Goal: Task Accomplishment & Management: Manage account settings

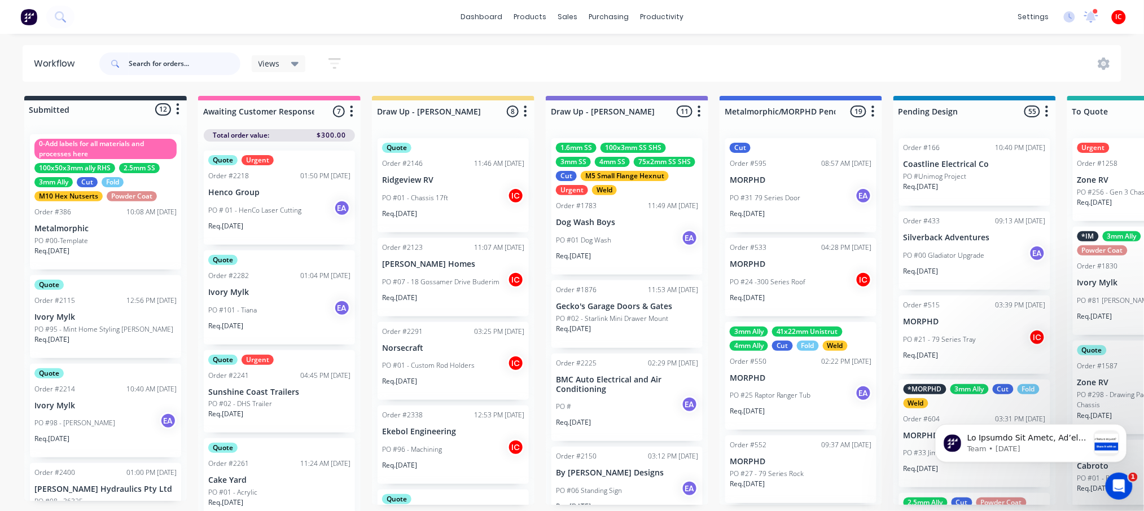
click at [190, 64] on input "text" at bounding box center [185, 63] width 112 height 23
type input "mav"
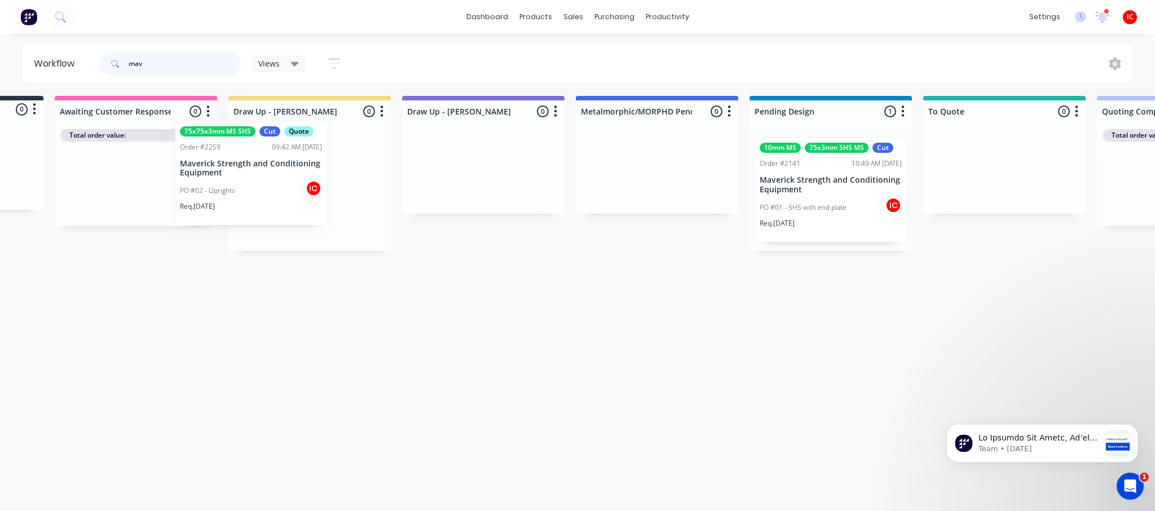
scroll to position [0, 141]
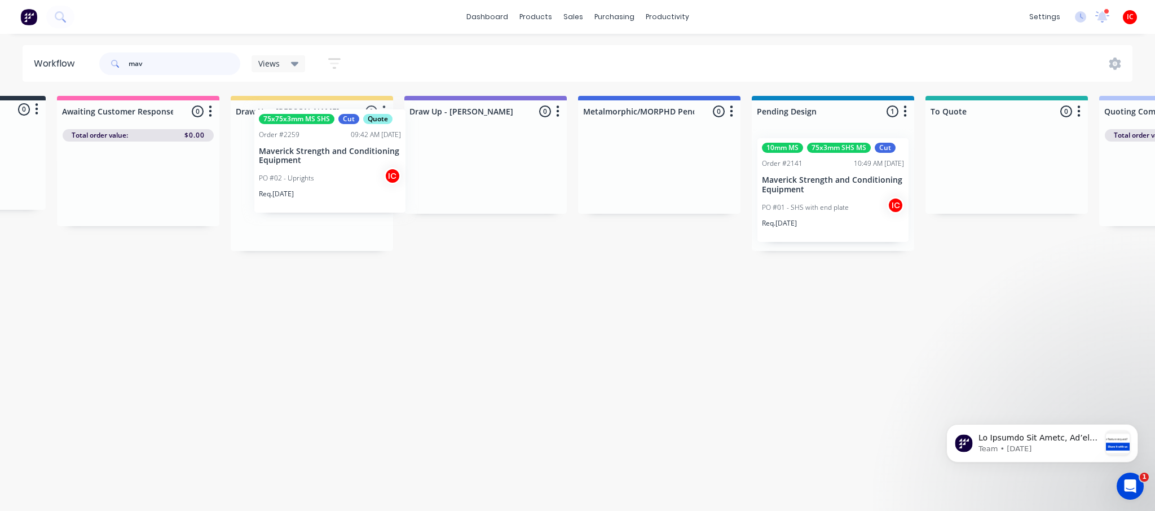
drag, startPoint x: 915, startPoint y: 202, endPoint x: 335, endPoint y: 174, distance: 580.1
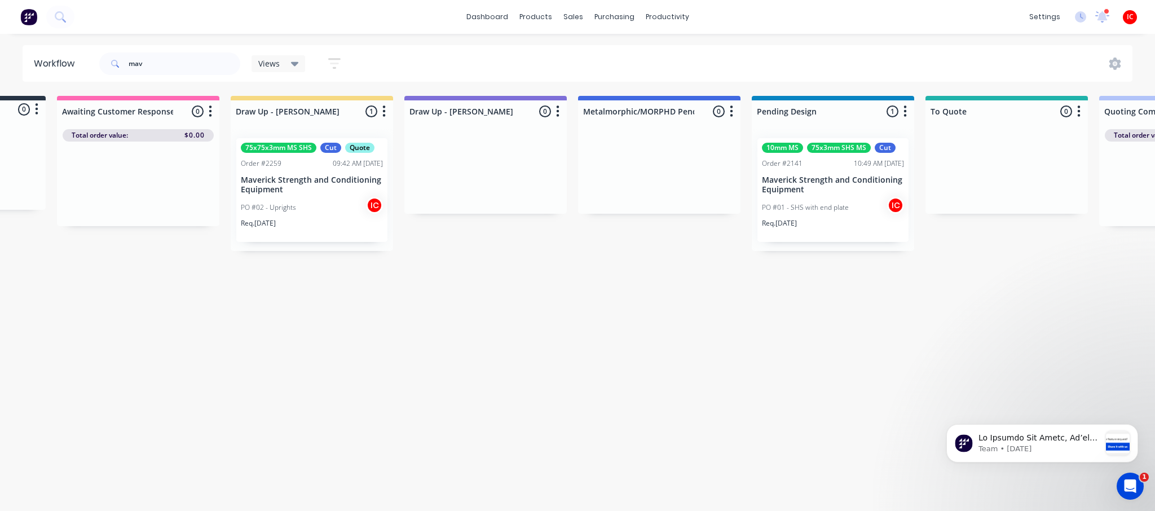
drag, startPoint x: 722, startPoint y: 402, endPoint x: 722, endPoint y: 377, distance: 25.4
click at [722, 402] on div "Workflow mav Views Save new view None (Default) edit [PERSON_NAME] edit [PERSON…" at bounding box center [436, 266] width 1155 height 443
click at [323, 185] on p "Maverick Strength and Conditioning Equipment" at bounding box center [312, 184] width 142 height 19
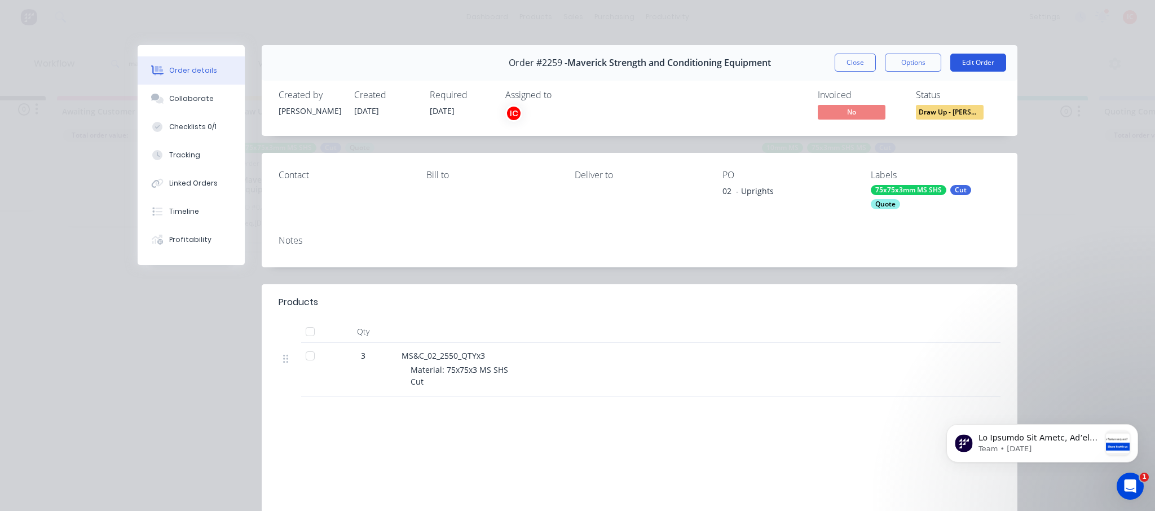
click at [968, 57] on button "Edit Order" at bounding box center [979, 63] width 56 height 18
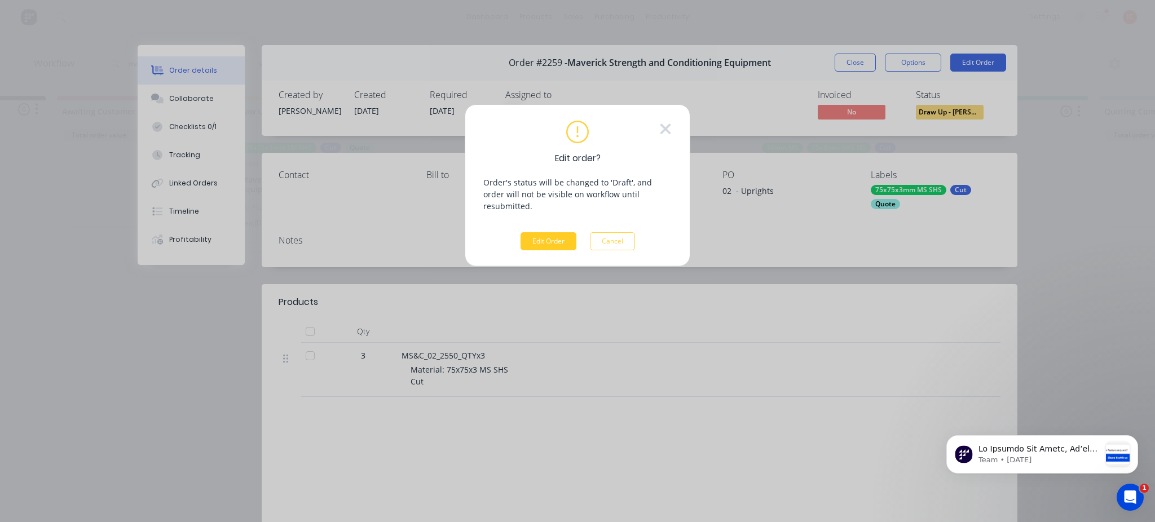
click at [557, 232] on button "Edit Order" at bounding box center [549, 241] width 56 height 18
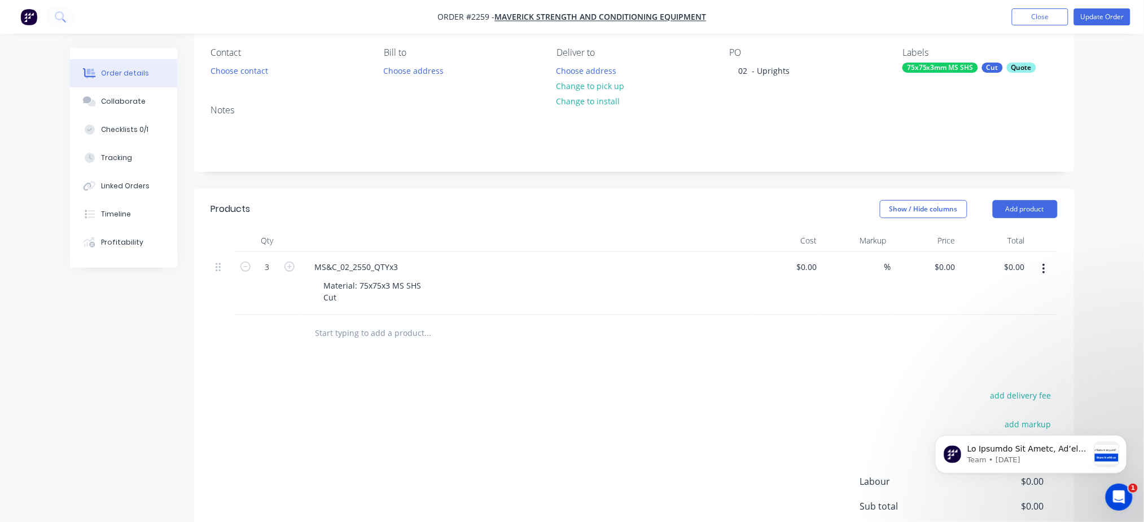
scroll to position [212, 0]
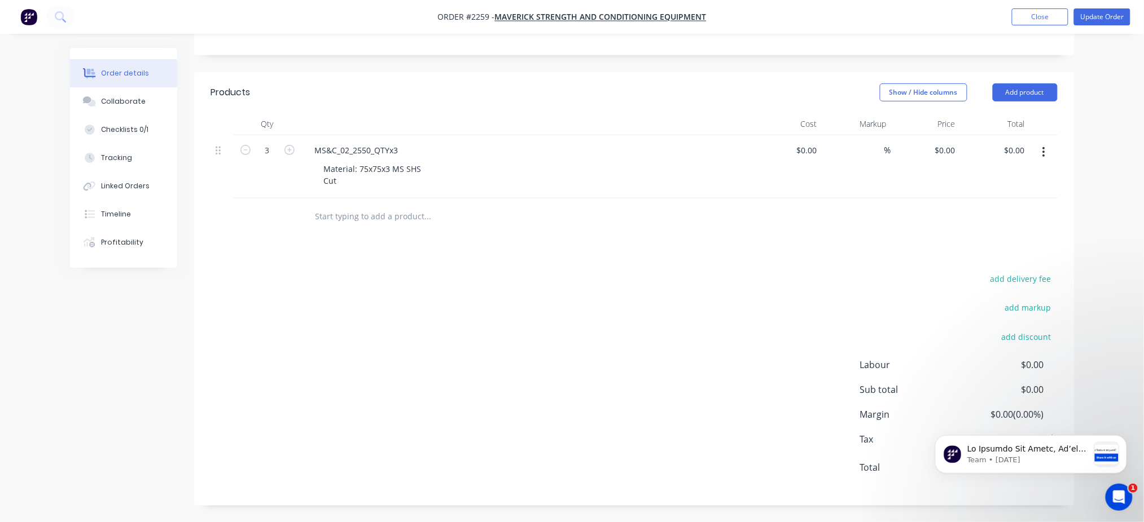
click at [1046, 150] on button "button" at bounding box center [1043, 152] width 27 height 20
click at [1012, 207] on div "Duplicate" at bounding box center [1003, 204] width 87 height 16
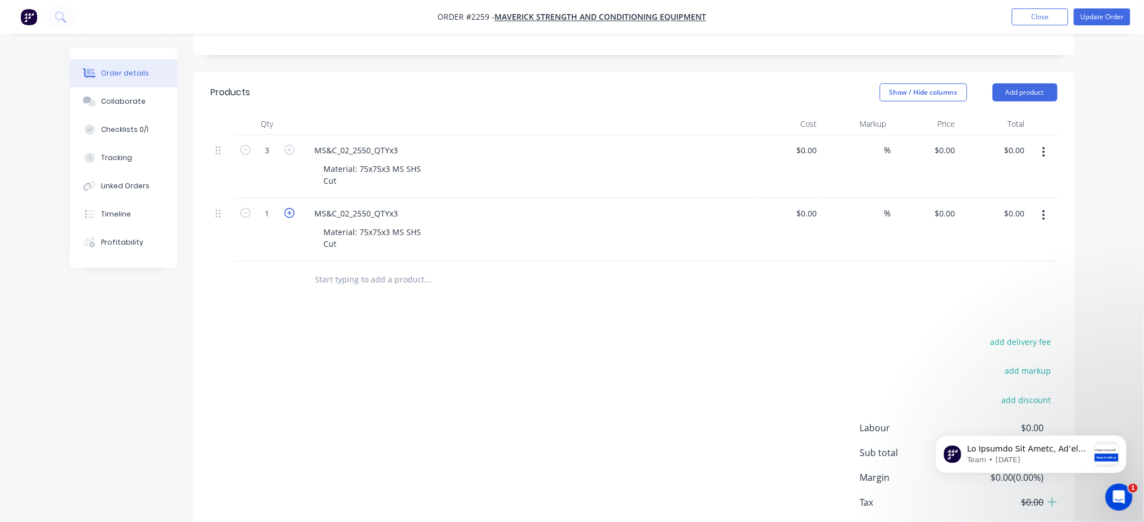
click at [287, 213] on icon "button" at bounding box center [289, 213] width 10 height 10
click at [244, 214] on icon "button" at bounding box center [245, 213] width 10 height 10
type input "3"
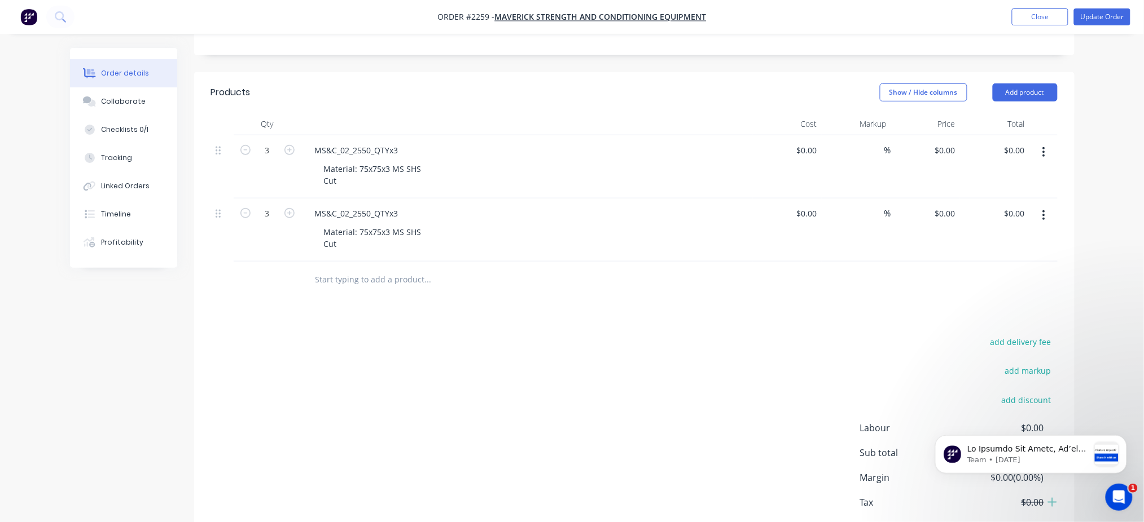
click at [1046, 216] on button "button" at bounding box center [1043, 215] width 27 height 20
click at [998, 270] on div "Duplicate" at bounding box center [1003, 268] width 87 height 16
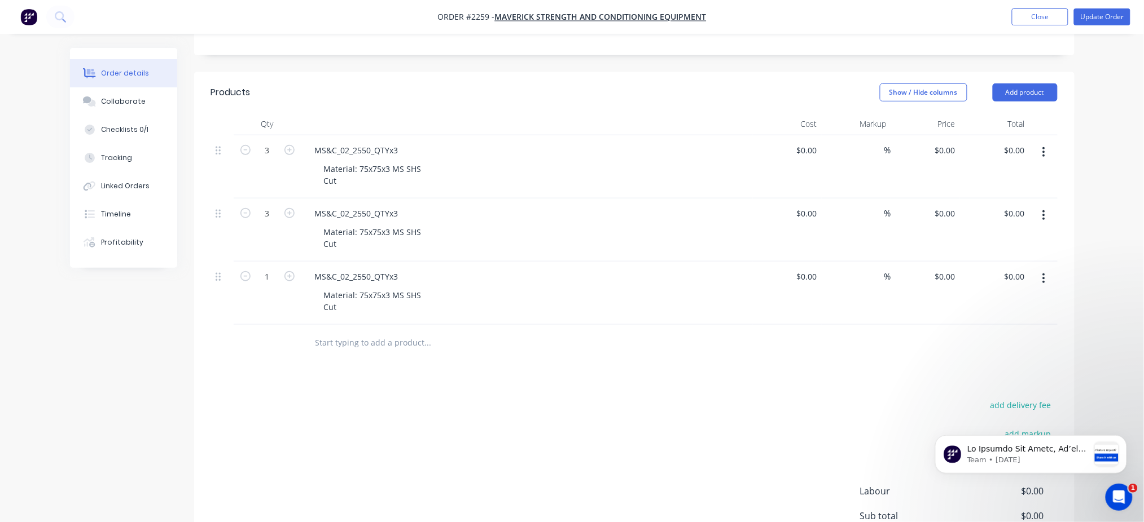
click at [1044, 283] on icon "button" at bounding box center [1044, 279] width 2 height 10
click at [1011, 333] on div "Duplicate" at bounding box center [1003, 331] width 87 height 16
click at [287, 279] on icon "button" at bounding box center [289, 276] width 10 height 10
type input "2"
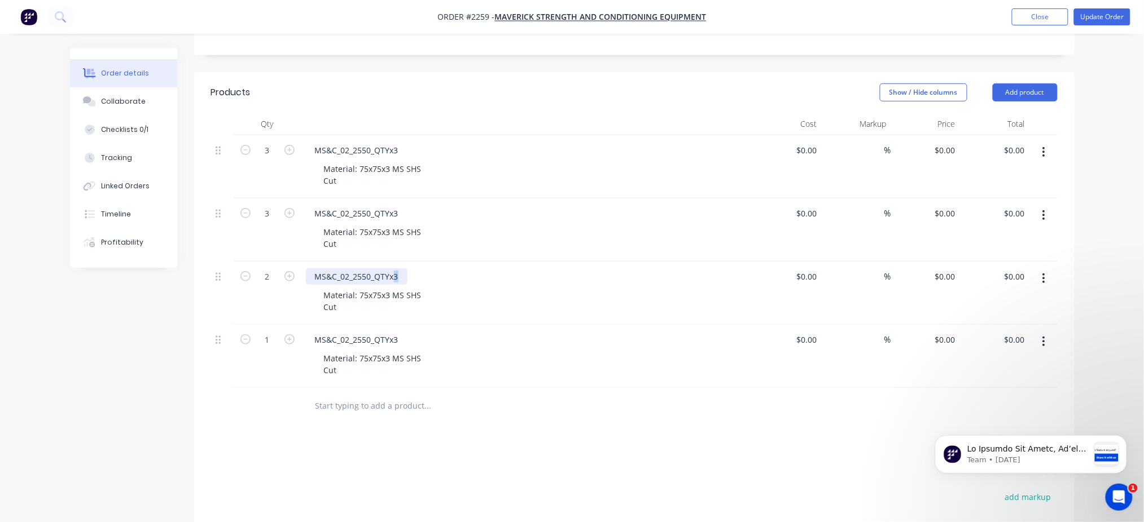
drag, startPoint x: 393, startPoint y: 276, endPoint x: 405, endPoint y: 276, distance: 11.8
click at [405, 276] on div "MS&C_02_2550_QTYx3" at bounding box center [357, 277] width 102 height 16
drag, startPoint x: 370, startPoint y: 276, endPoint x: 357, endPoint y: 282, distance: 14.9
click at [357, 282] on div "MS&C_02_2550_QTYx2" at bounding box center [357, 277] width 102 height 16
click at [519, 284] on div "MS&C_02_23750_QTYx2" at bounding box center [527, 277] width 442 height 16
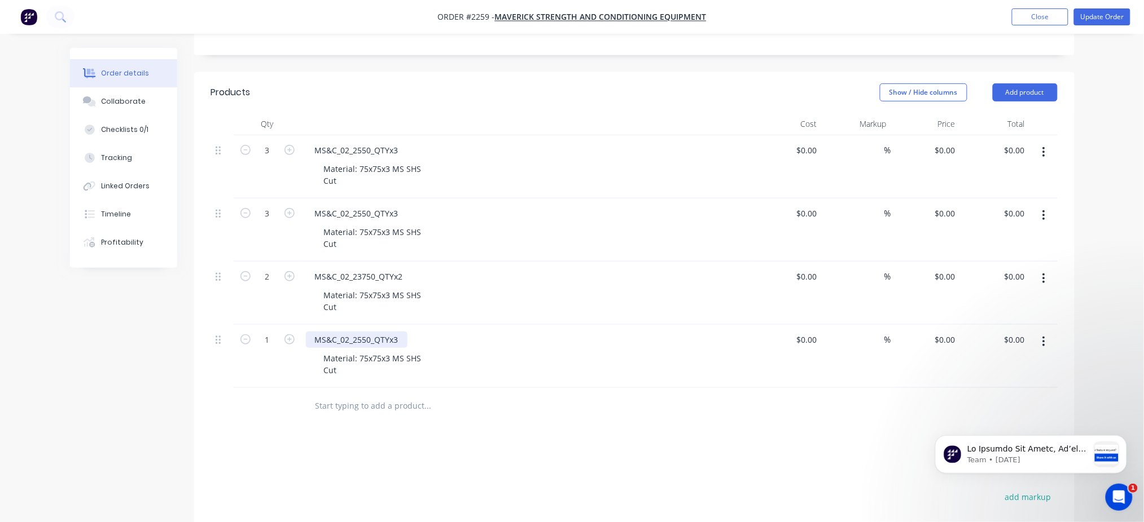
click at [366, 340] on div "MS&C_02_2550_QTYx3" at bounding box center [357, 340] width 102 height 16
drag, startPoint x: 371, startPoint y: 338, endPoint x: 354, endPoint y: 339, distance: 16.9
click at [354, 339] on div "MS&C_02_2550_QTYx3" at bounding box center [357, 340] width 102 height 16
drag, startPoint x: 390, startPoint y: 340, endPoint x: 400, endPoint y: 340, distance: 9.6
click at [400, 340] on div "MS&C_02_2300_QTYx3" at bounding box center [357, 340] width 102 height 16
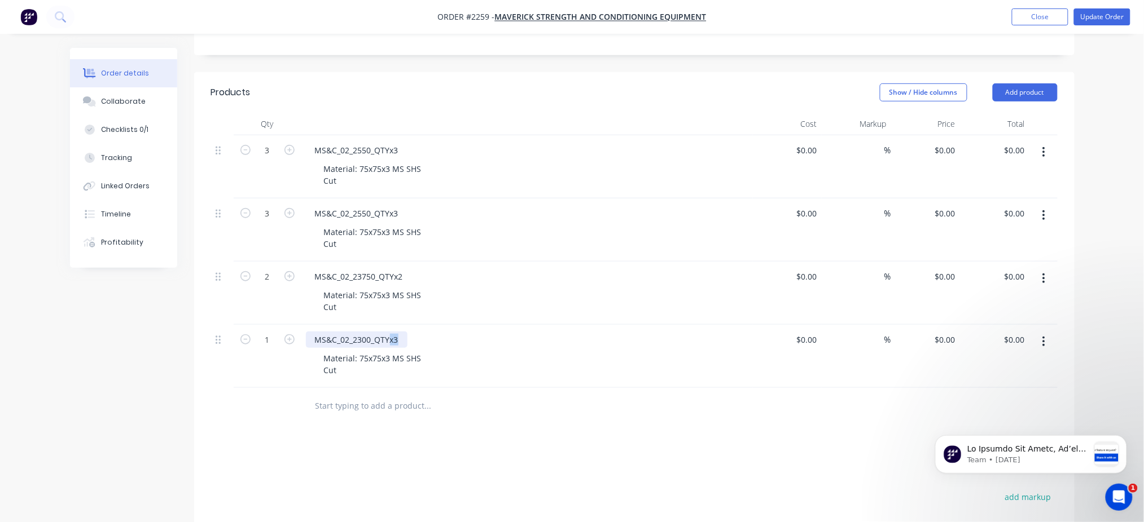
click at [399, 340] on div "MS&C_02_2300_QTYx3" at bounding box center [357, 340] width 102 height 16
click at [290, 339] on icon "button" at bounding box center [289, 340] width 10 height 10
type input "4"
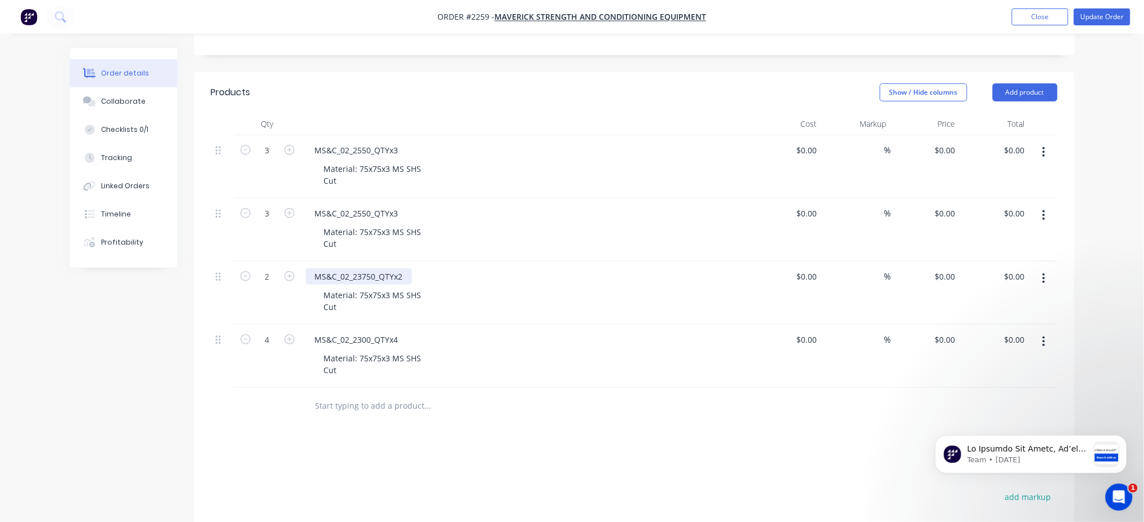
click at [358, 275] on div "MS&C_02_23750_QTYx2" at bounding box center [359, 277] width 106 height 16
click at [480, 285] on div "MS&C_02_3750_QTYx2 Material: 75x75x3 MS SHS Cut" at bounding box center [526, 293] width 451 height 63
click at [291, 213] on icon "button" at bounding box center [289, 213] width 10 height 10
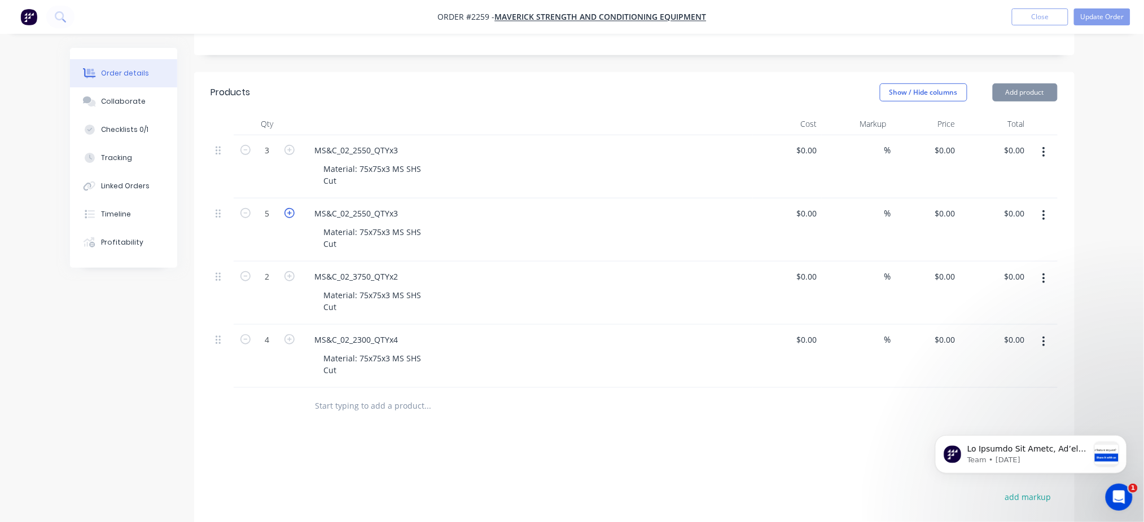
type input "6"
drag, startPoint x: 392, startPoint y: 211, endPoint x: 407, endPoint y: 210, distance: 14.7
click at [407, 210] on div "MS&C_02_2550_QTYx3" at bounding box center [357, 213] width 102 height 16
drag, startPoint x: 401, startPoint y: 213, endPoint x: 392, endPoint y: 213, distance: 9.6
click at [392, 213] on div "MS&C_02_2550_QTYx6" at bounding box center [357, 213] width 102 height 16
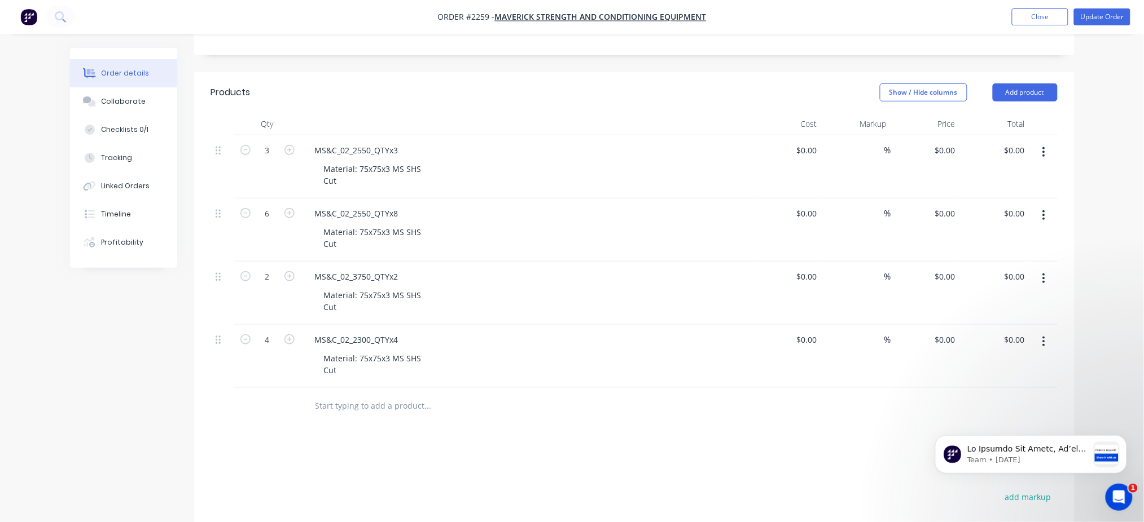
click at [480, 212] on div "MS&C_02_2550_QTYx8" at bounding box center [527, 213] width 442 height 16
click at [393, 278] on div "MS&C_02_3750_QTYx2" at bounding box center [357, 277] width 102 height 16
click at [456, 276] on div "MS&C_02_3750_QTYx2" at bounding box center [527, 277] width 442 height 16
click at [557, 367] on div "Material: 75x75x3 MS SHS Cut" at bounding box center [531, 364] width 433 height 28
click at [287, 215] on icon "button" at bounding box center [289, 213] width 10 height 10
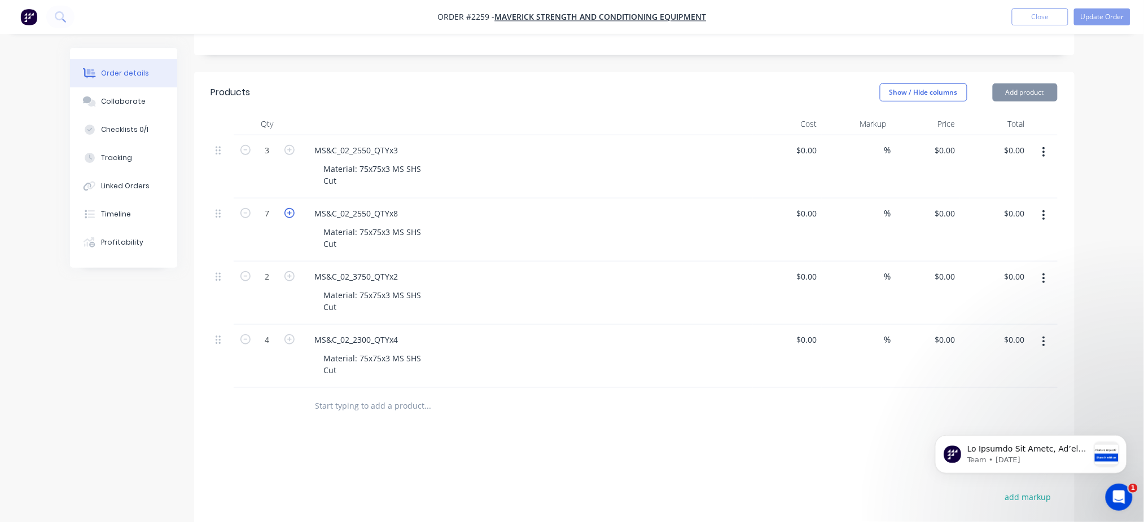
click at [287, 215] on icon "button" at bounding box center [289, 213] width 10 height 10
type input "8"
click at [632, 221] on div "MS&C_02_2550_QTYx8" at bounding box center [527, 213] width 442 height 16
click at [1101, 17] on button "Update Order" at bounding box center [1102, 16] width 56 height 17
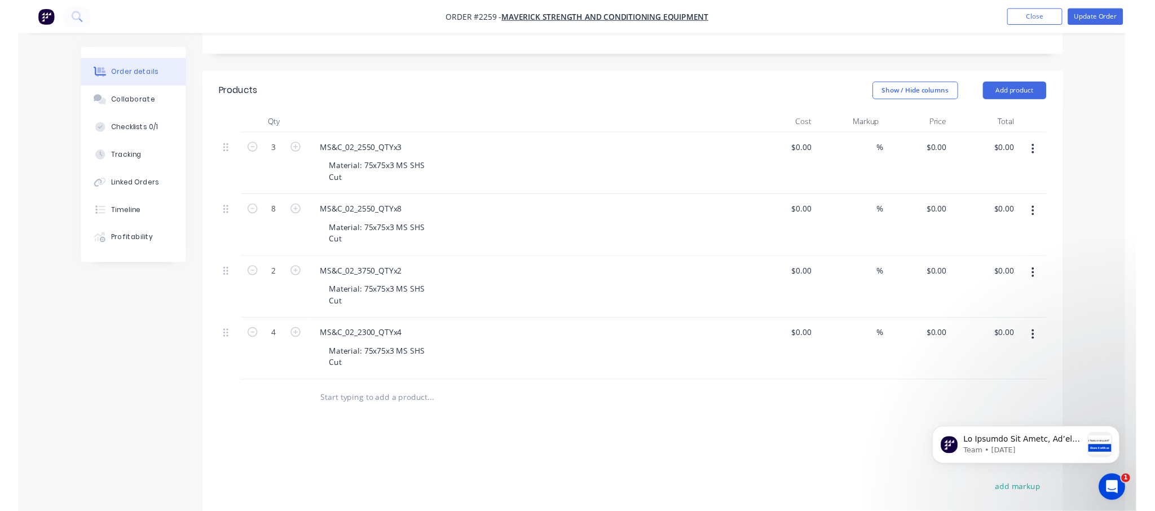
scroll to position [0, 0]
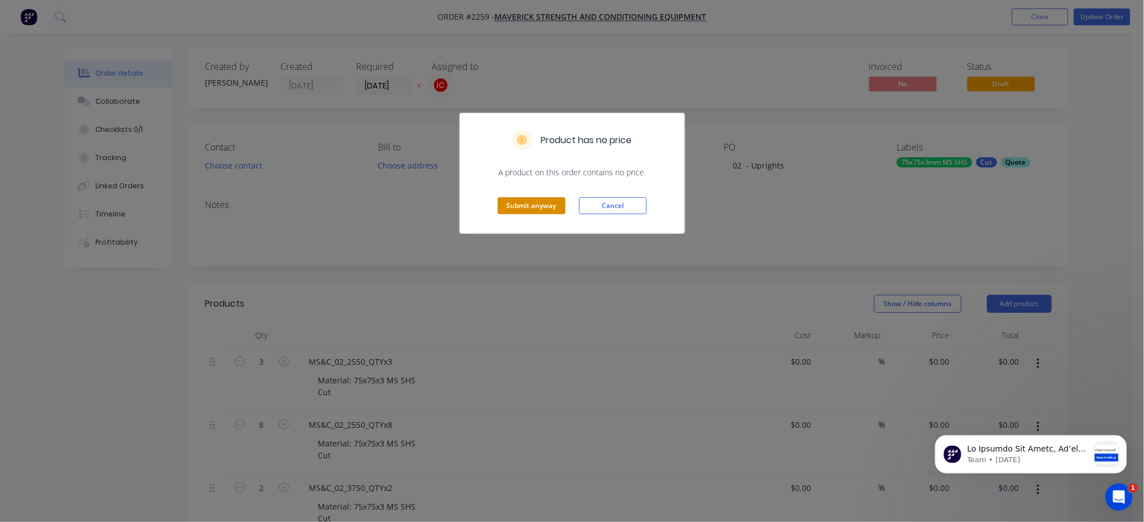
click at [525, 203] on button "Submit anyway" at bounding box center [532, 205] width 68 height 17
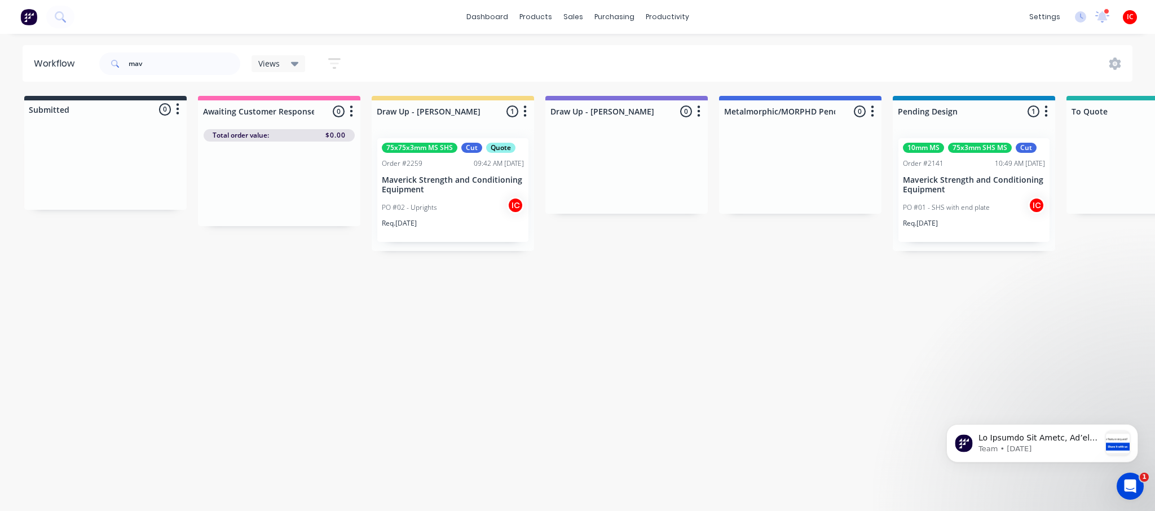
click at [433, 192] on p "Maverick Strength and Conditioning Equipment" at bounding box center [453, 184] width 142 height 19
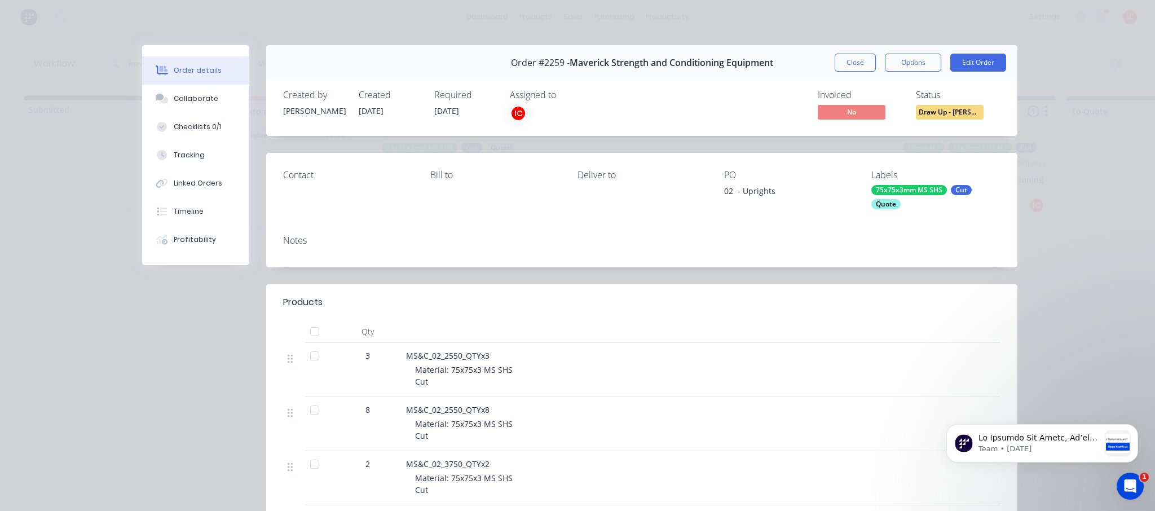
click at [309, 358] on div at bounding box center [315, 356] width 23 height 23
click at [636, 315] on header "Products" at bounding box center [641, 302] width 751 height 36
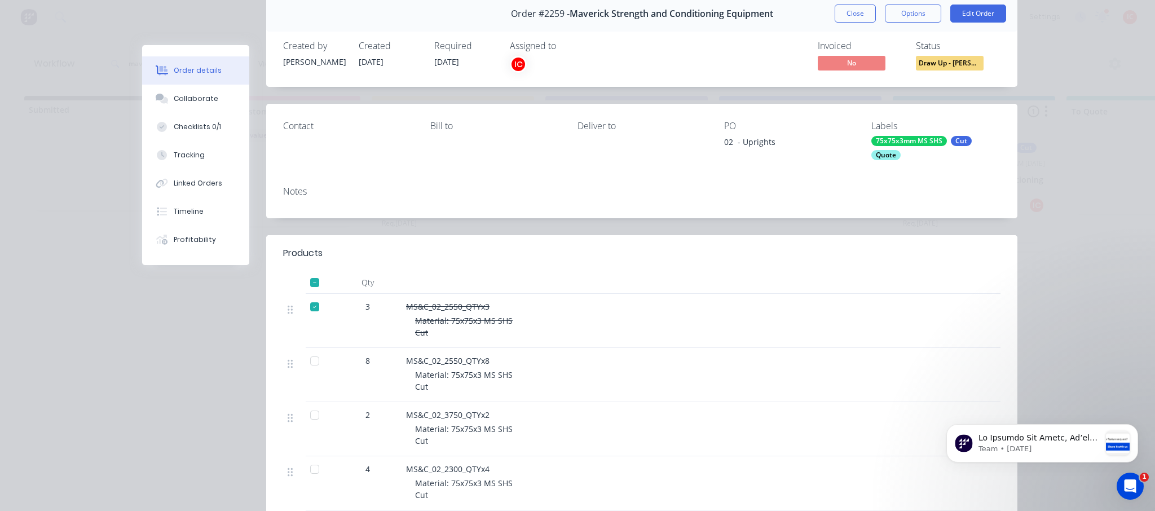
scroll to position [75, 0]
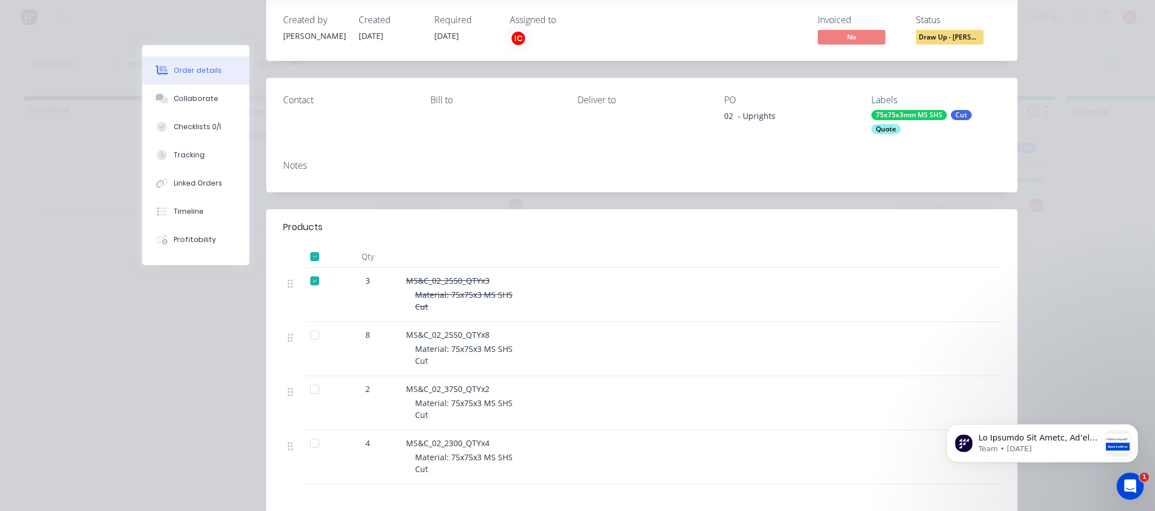
click at [624, 226] on div at bounding box center [718, 228] width 565 height 14
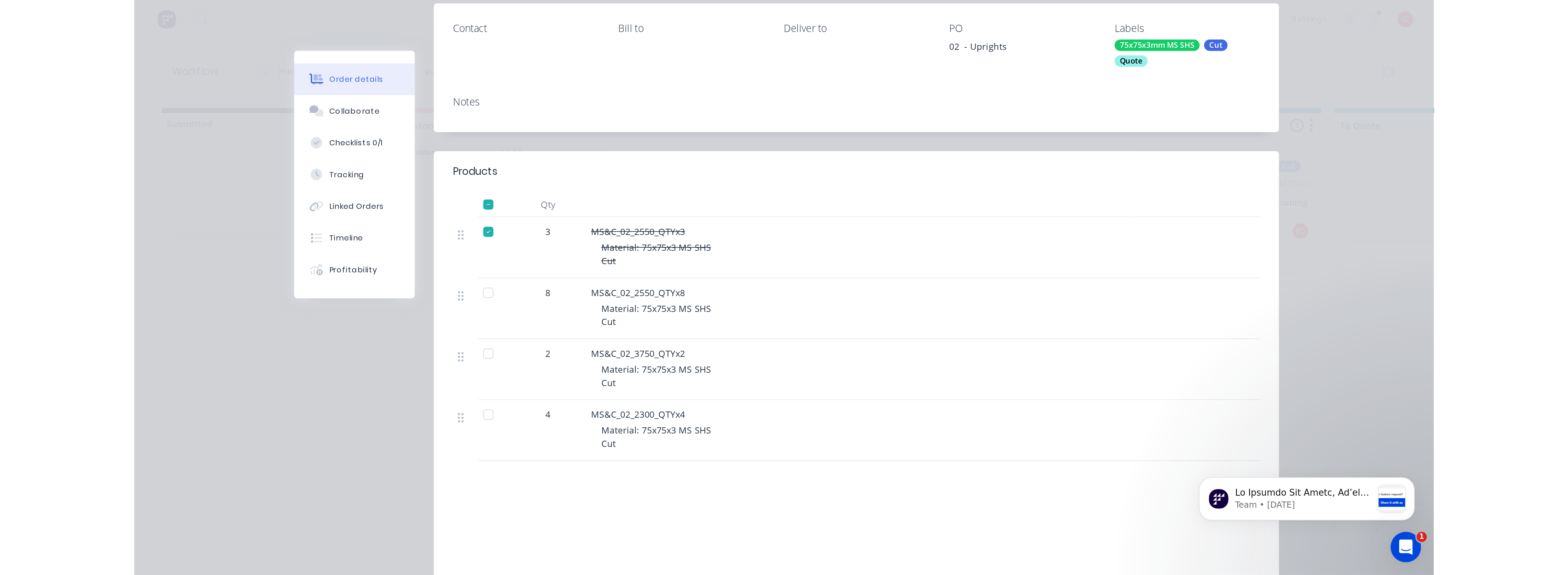
scroll to position [0, 0]
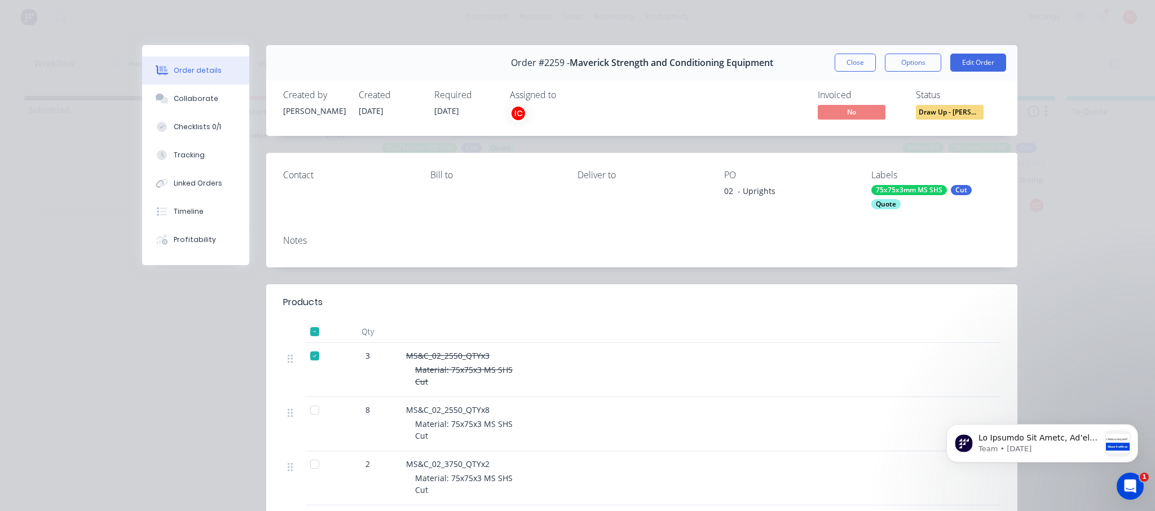
drag, startPoint x: 844, startPoint y: 68, endPoint x: 851, endPoint y: 77, distance: 11.2
click at [844, 69] on button "Close" at bounding box center [855, 63] width 41 height 18
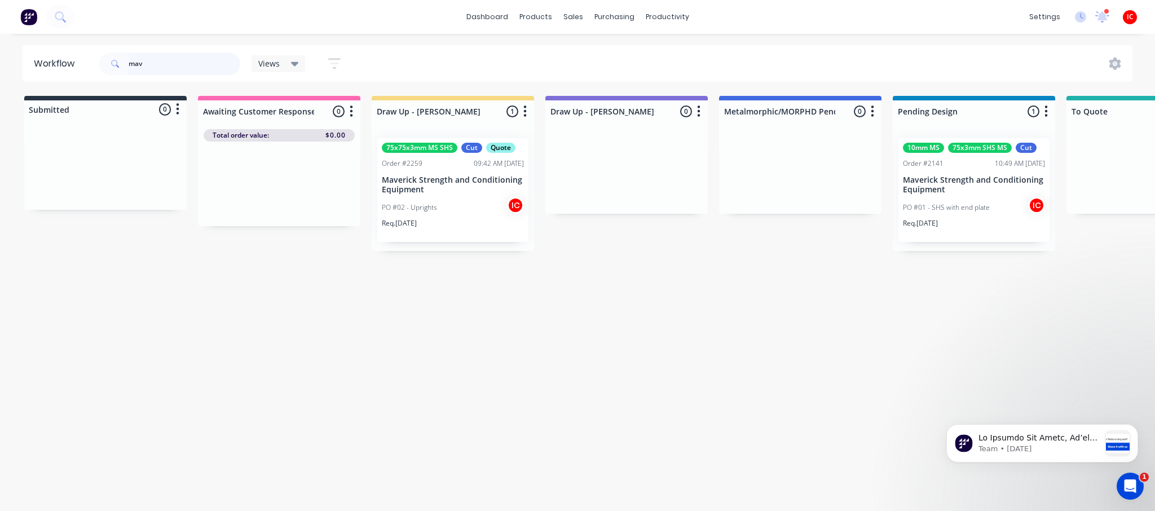
drag, startPoint x: 55, startPoint y: 45, endPoint x: 49, endPoint y: 45, distance: 6.2
click at [51, 45] on header "Workflow mav Views Save new view None (Default) edit [PERSON_NAME] edit [PERSON…" at bounding box center [578, 63] width 1111 height 37
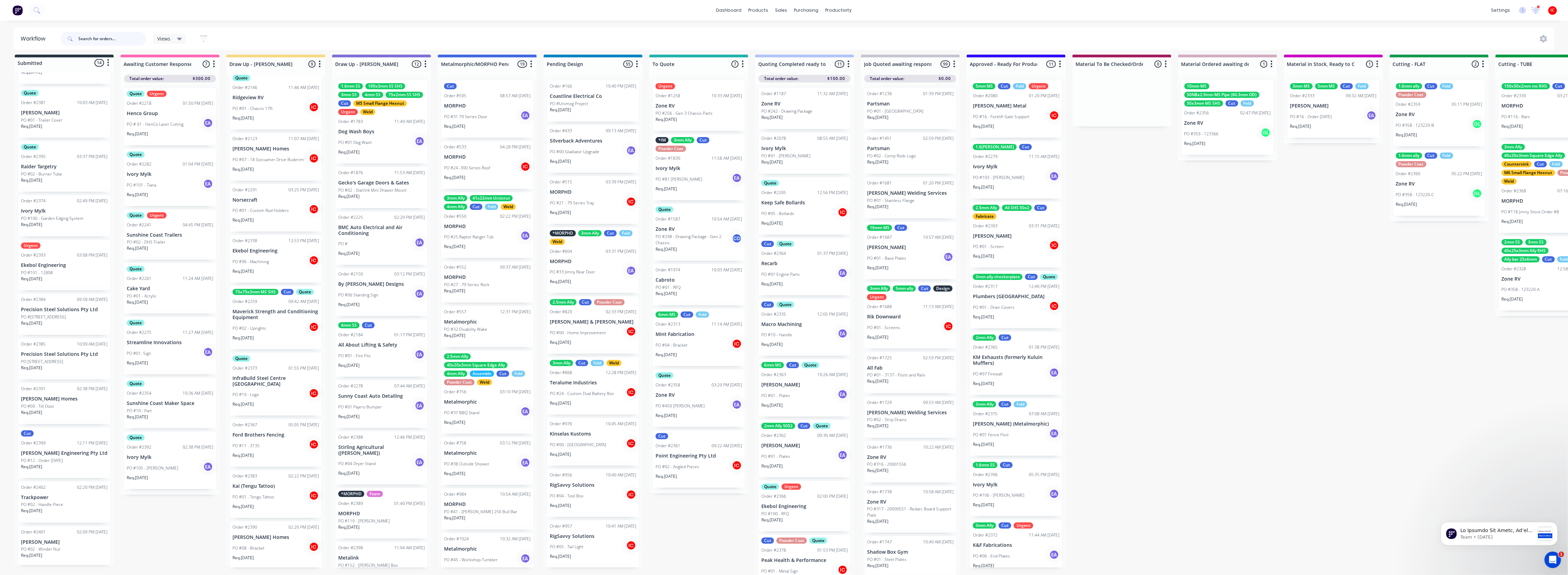
scroll to position [11, 0]
